Goal: Communication & Community: Share content

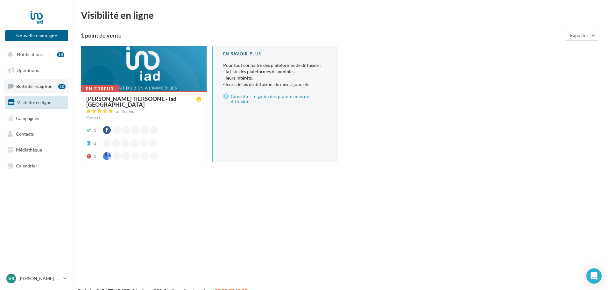
click at [43, 84] on span "Boîte de réception" at bounding box center [34, 85] width 36 height 5
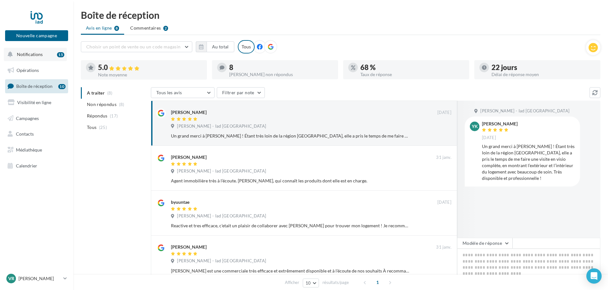
click at [27, 54] on span "Notifications" at bounding box center [30, 54] width 26 height 5
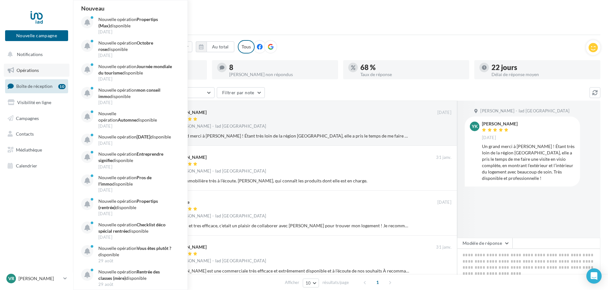
click at [25, 69] on span "Opérations" at bounding box center [28, 70] width 22 height 5
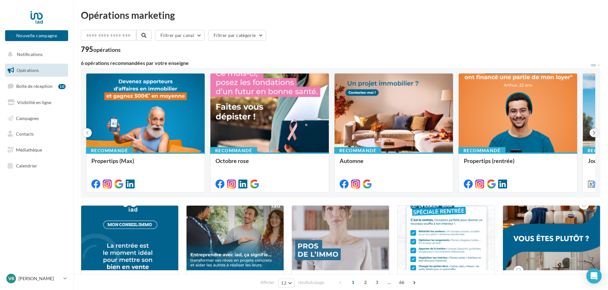
click at [594, 135] on icon at bounding box center [594, 133] width 3 height 6
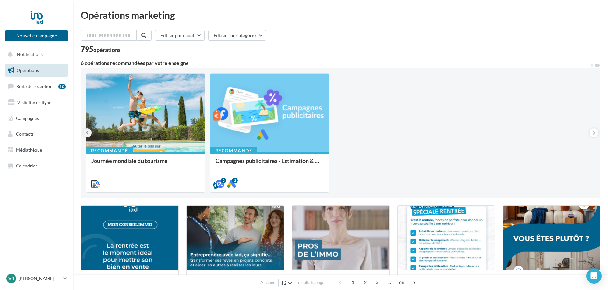
click at [85, 134] on button at bounding box center [87, 132] width 9 height 9
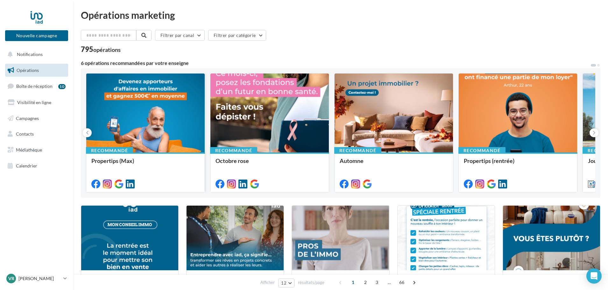
click at [161, 117] on div at bounding box center [145, 114] width 118 height 80
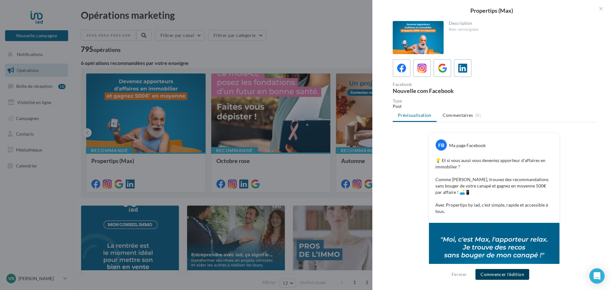
click at [499, 273] on button "Commencer l'édition" at bounding box center [503, 274] width 54 height 11
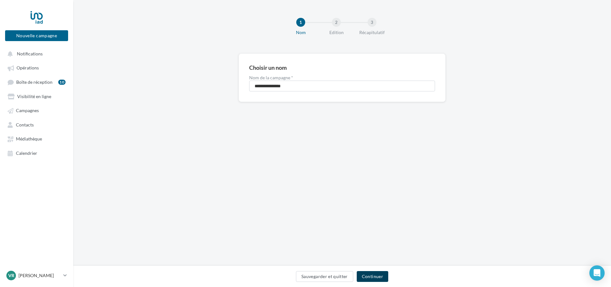
click at [381, 279] on button "Continuer" at bounding box center [373, 276] width 32 height 11
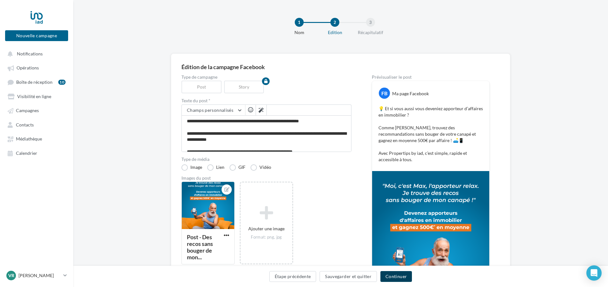
click at [407, 275] on button "Continuer" at bounding box center [397, 276] width 32 height 11
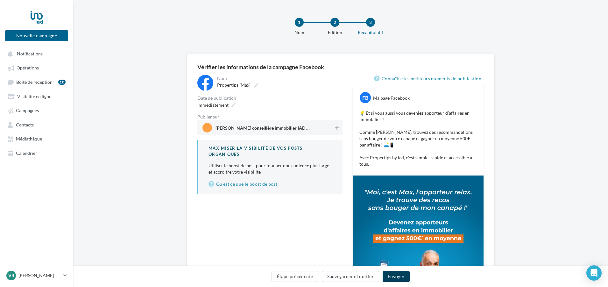
click at [407, 275] on button "Envoyer" at bounding box center [396, 276] width 27 height 11
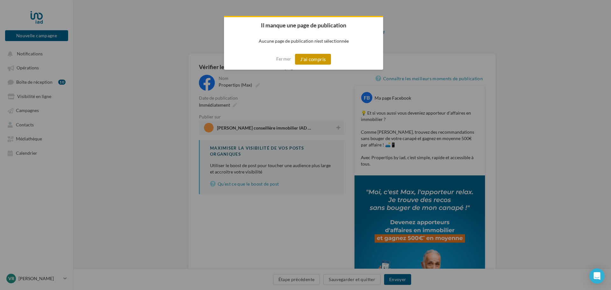
click at [321, 60] on button "J'ai compris" at bounding box center [313, 59] width 36 height 11
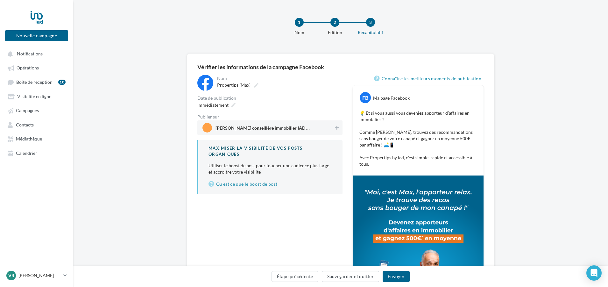
click at [329, 129] on span "Valérie Tiersoone conseillère immobilier IAD France Meudon" at bounding box center [268, 128] width 131 height 10
click at [397, 277] on button "Envoyer" at bounding box center [396, 276] width 27 height 11
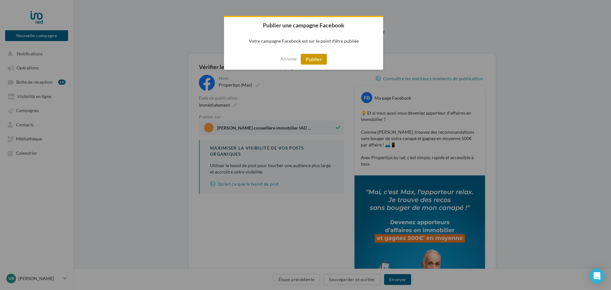
click at [318, 56] on button "Publier" at bounding box center [314, 59] width 26 height 11
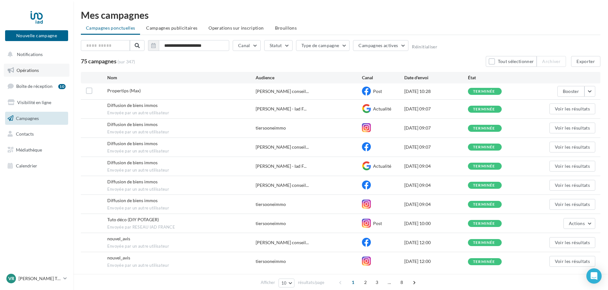
drag, startPoint x: 0, startPoint y: 0, endPoint x: 34, endPoint y: 71, distance: 78.6
click at [34, 71] on span "Opérations" at bounding box center [28, 70] width 22 height 5
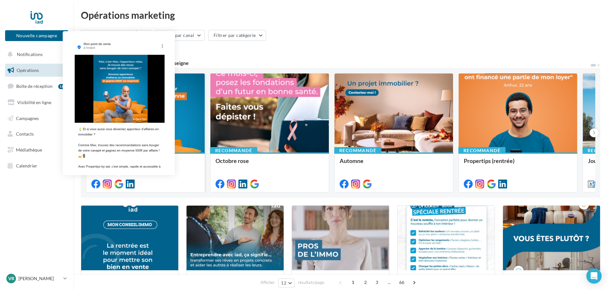
click at [120, 181] on icon at bounding box center [118, 184] width 9 height 9
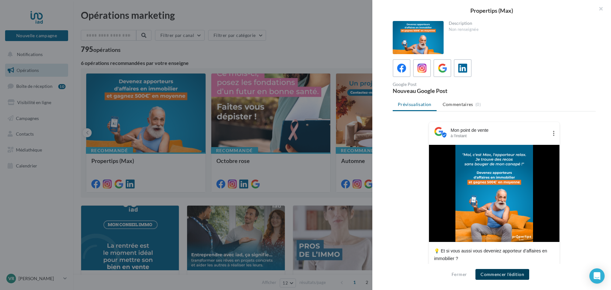
click at [514, 277] on button "Commencer l'édition" at bounding box center [503, 274] width 54 height 11
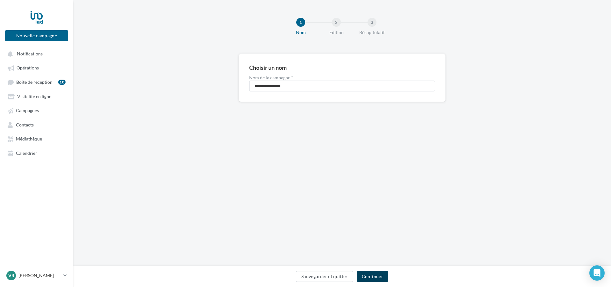
click at [368, 280] on button "Continuer" at bounding box center [373, 276] width 32 height 11
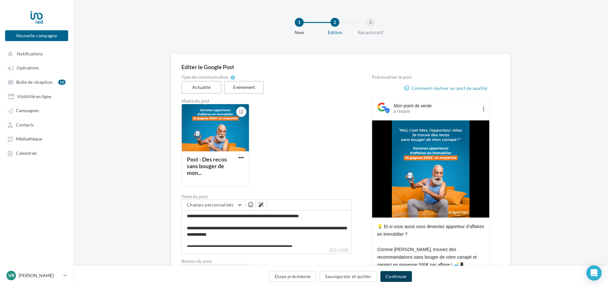
click at [404, 277] on button "Continuer" at bounding box center [397, 276] width 32 height 11
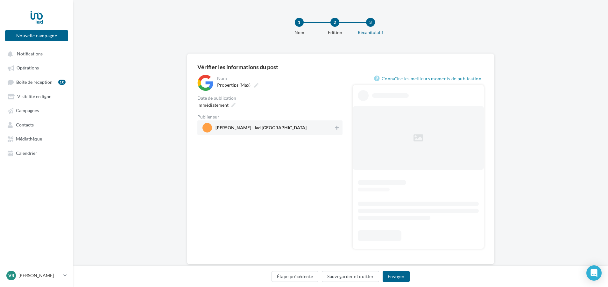
click at [301, 127] on span "[PERSON_NAME] - Iad [GEOGRAPHIC_DATA]" at bounding box center [268, 128] width 131 height 10
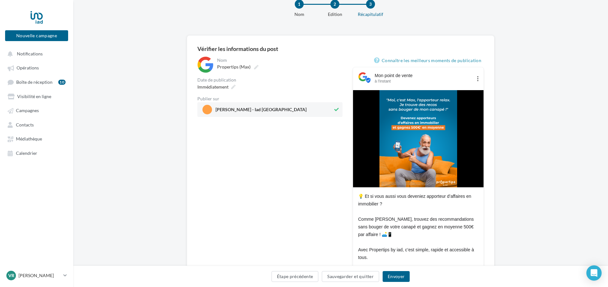
scroll to position [64, 0]
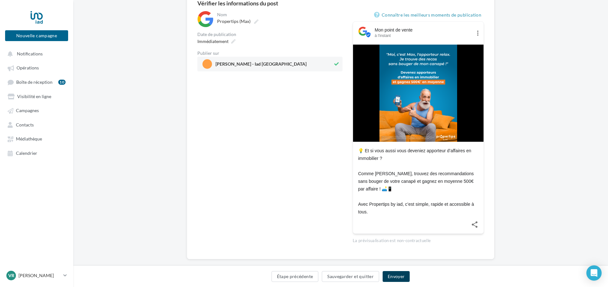
click at [401, 279] on button "Envoyer" at bounding box center [396, 276] width 27 height 11
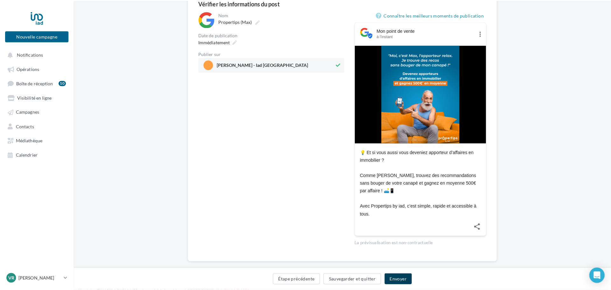
scroll to position [63, 0]
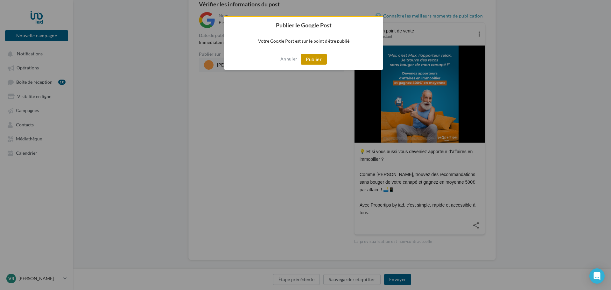
click at [323, 61] on button "Publier" at bounding box center [314, 59] width 26 height 11
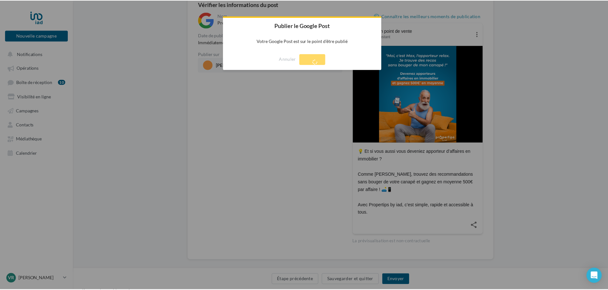
scroll to position [10, 0]
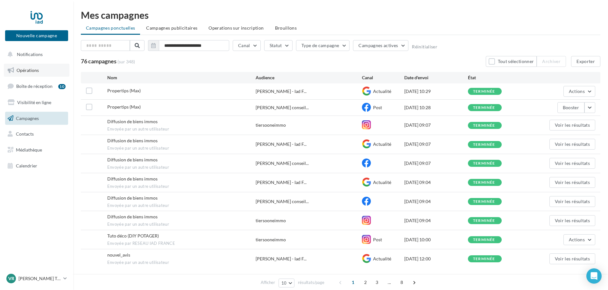
drag, startPoint x: 0, startPoint y: 0, endPoint x: 20, endPoint y: 67, distance: 70.1
click at [20, 68] on span "Opérations" at bounding box center [28, 70] width 22 height 5
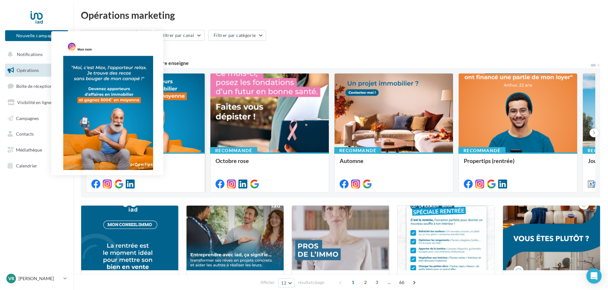
click at [106, 182] on icon at bounding box center [107, 184] width 9 height 9
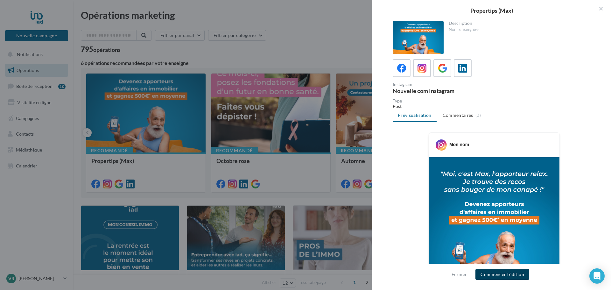
click at [507, 277] on button "Commencer l'édition" at bounding box center [503, 274] width 54 height 11
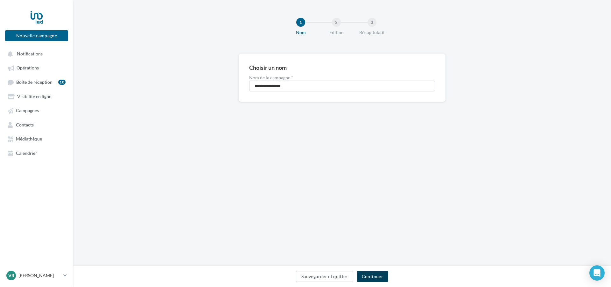
click at [384, 279] on button "Continuer" at bounding box center [373, 276] width 32 height 11
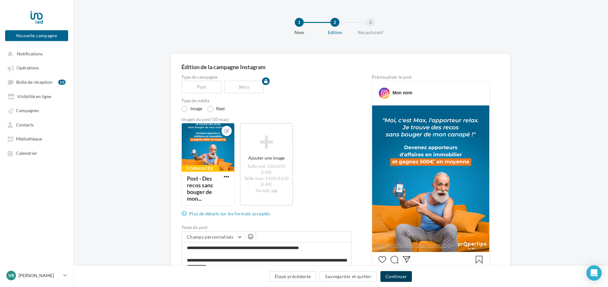
click at [397, 279] on button "Continuer" at bounding box center [397, 276] width 32 height 11
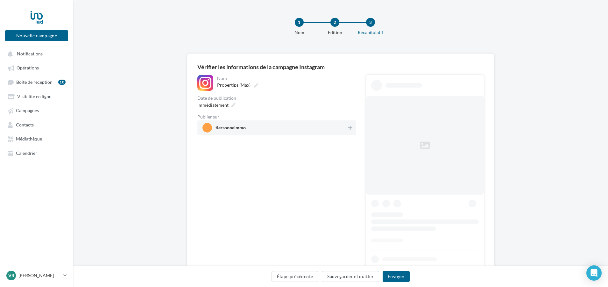
click at [245, 126] on span "tiersooneimmo" at bounding box center [231, 128] width 30 height 7
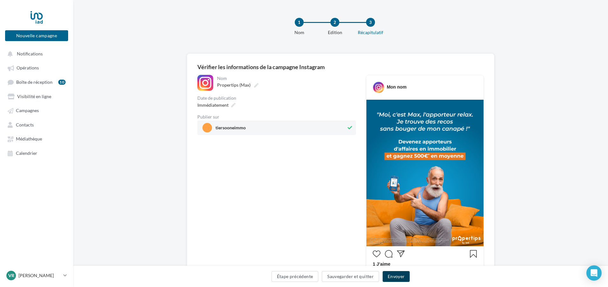
click at [398, 275] on button "Envoyer" at bounding box center [396, 276] width 27 height 11
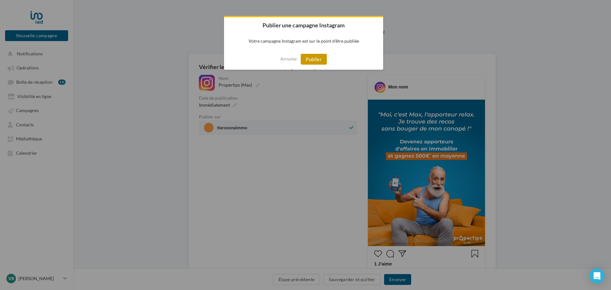
click at [310, 57] on button "Publier" at bounding box center [314, 59] width 26 height 11
